Goal: Task Accomplishment & Management: Manage account settings

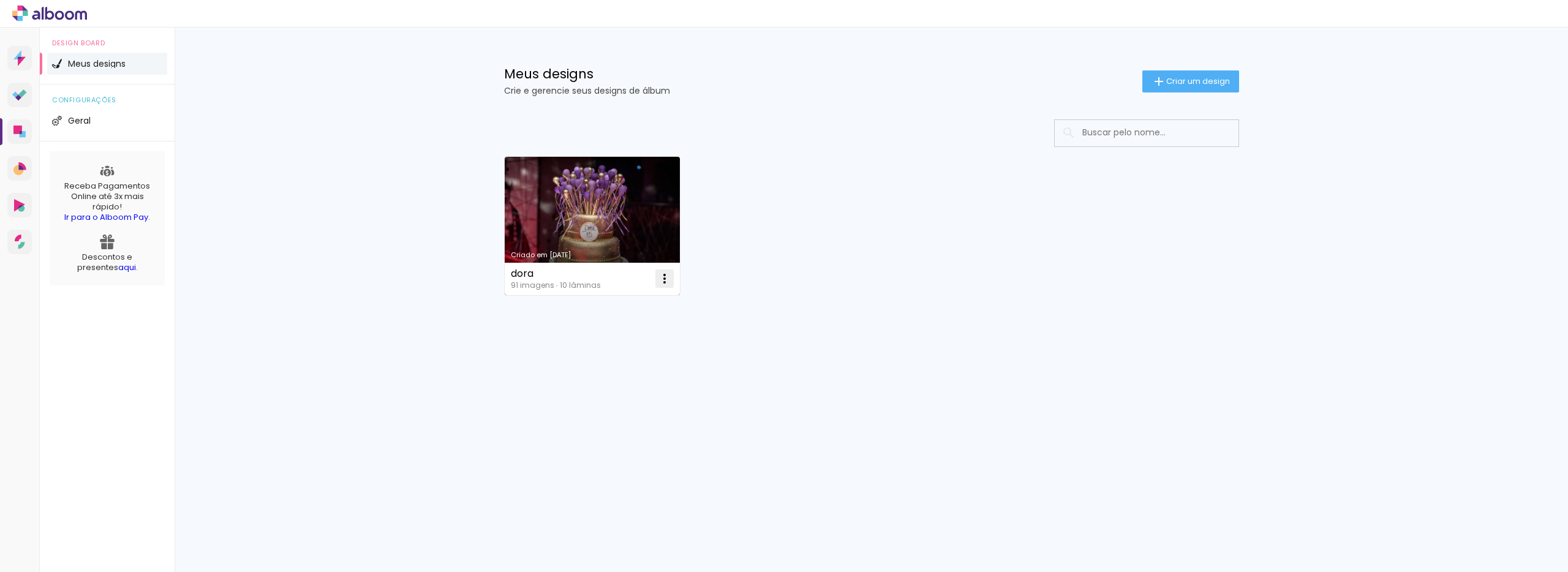
click at [662, 282] on iron-icon at bounding box center [664, 279] width 15 height 15
click at [612, 359] on paper-item "Excluir" at bounding box center [616, 360] width 121 height 24
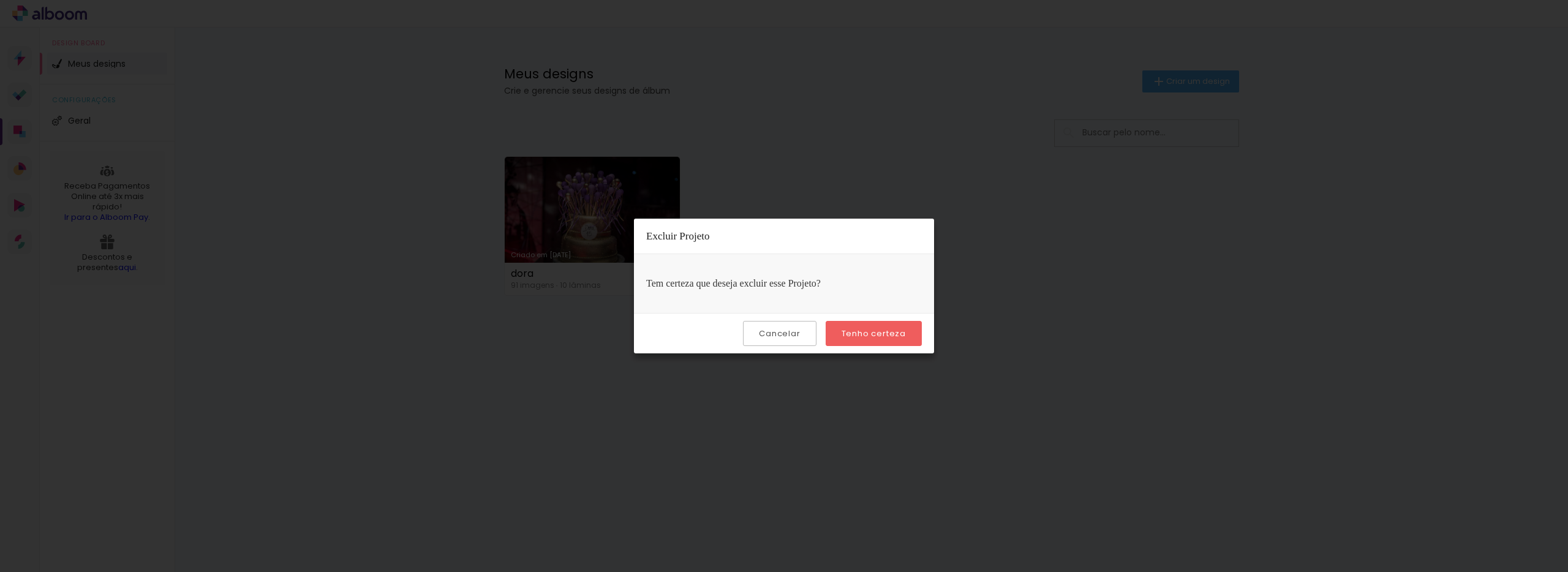
click at [0, 0] on slot "Tenho certeza" at bounding box center [0, 0] width 0 height 0
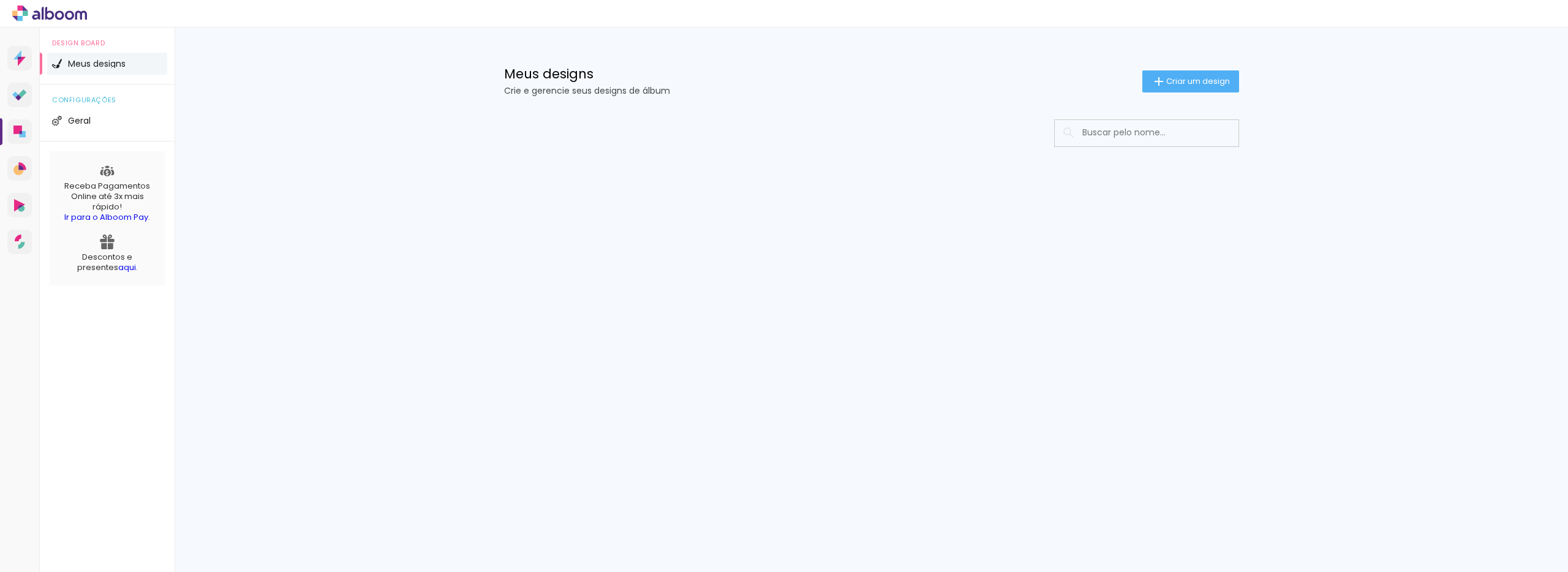
click at [889, 338] on div "Prosite Website + Landing pages Proof Sistema de seleção e venda de fotos Desig…" at bounding box center [784, 299] width 1568 height 544
click at [862, 283] on div "Prosite Website + Landing pages Proof Sistema de seleção e venda de fotos Desig…" at bounding box center [784, 299] width 1568 height 544
